Goal: Navigation & Orientation: Find specific page/section

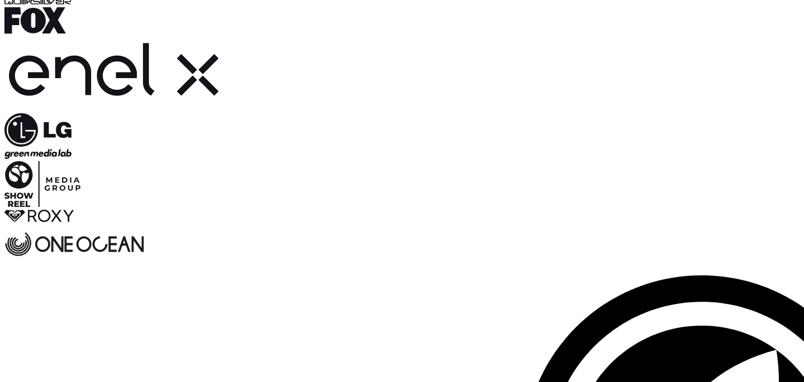
scroll to position [2320, 0]
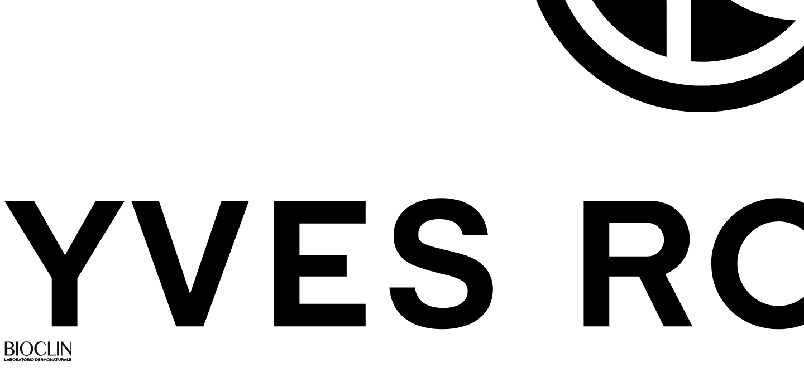
drag, startPoint x: 646, startPoint y: 205, endPoint x: 640, endPoint y: 205, distance: 6.7
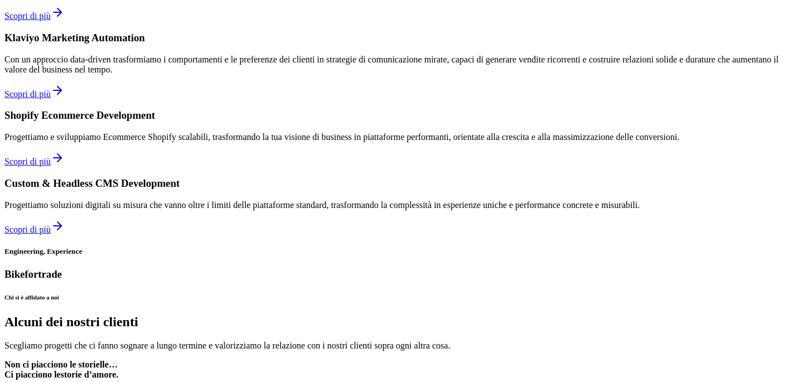
scroll to position [790, 0]
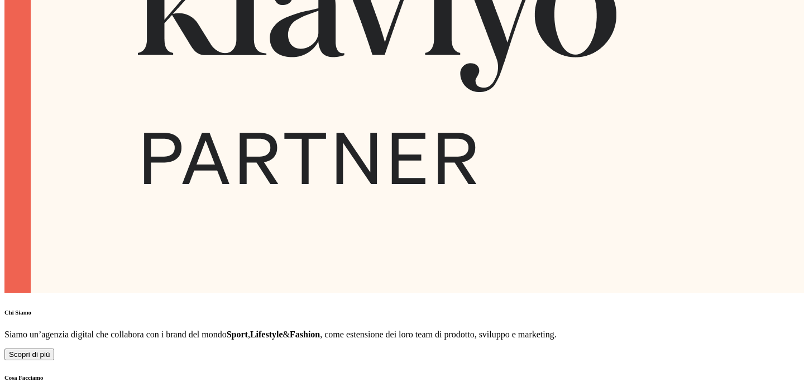
drag, startPoint x: 580, startPoint y: 153, endPoint x: 595, endPoint y: 104, distance: 50.7
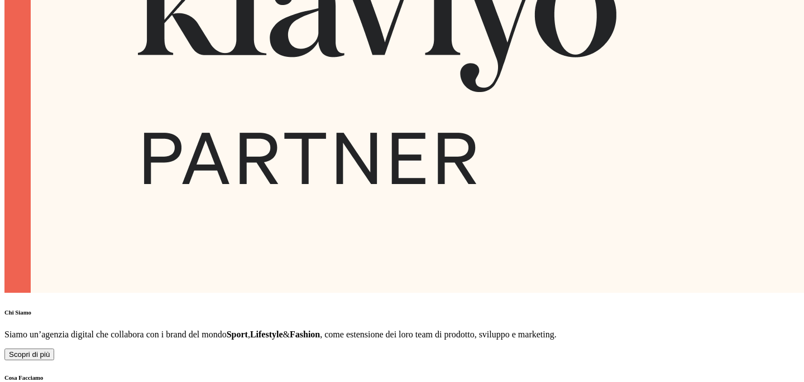
scroll to position [0, 0]
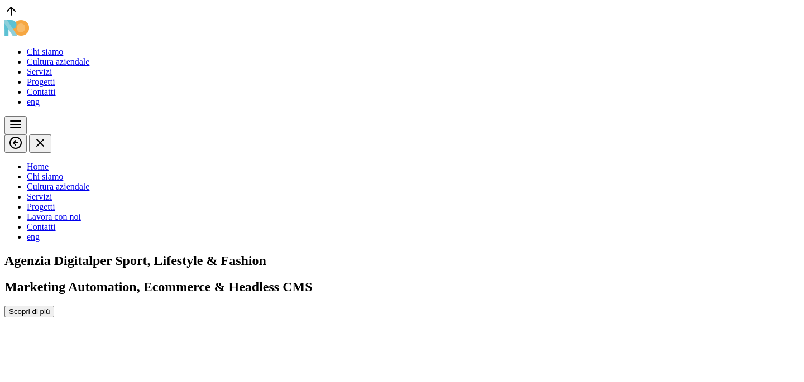
click at [659, 24] on div at bounding box center [401, 29] width 795 height 18
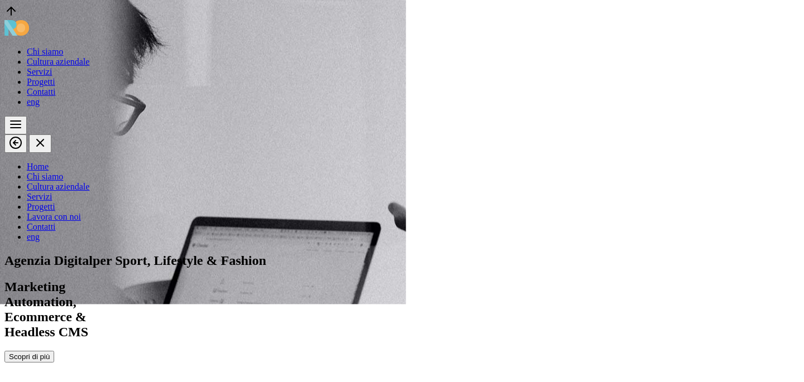
click at [229, 295] on div "Automation," at bounding box center [401, 302] width 795 height 15
click at [63, 47] on link "Chi siamo" at bounding box center [45, 51] width 36 height 9
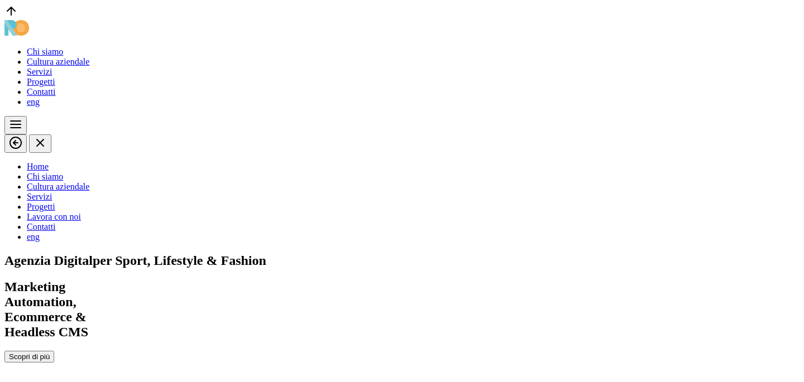
click at [63, 47] on link "Chi siamo" at bounding box center [45, 51] width 36 height 9
